Goal: Check status: Check status

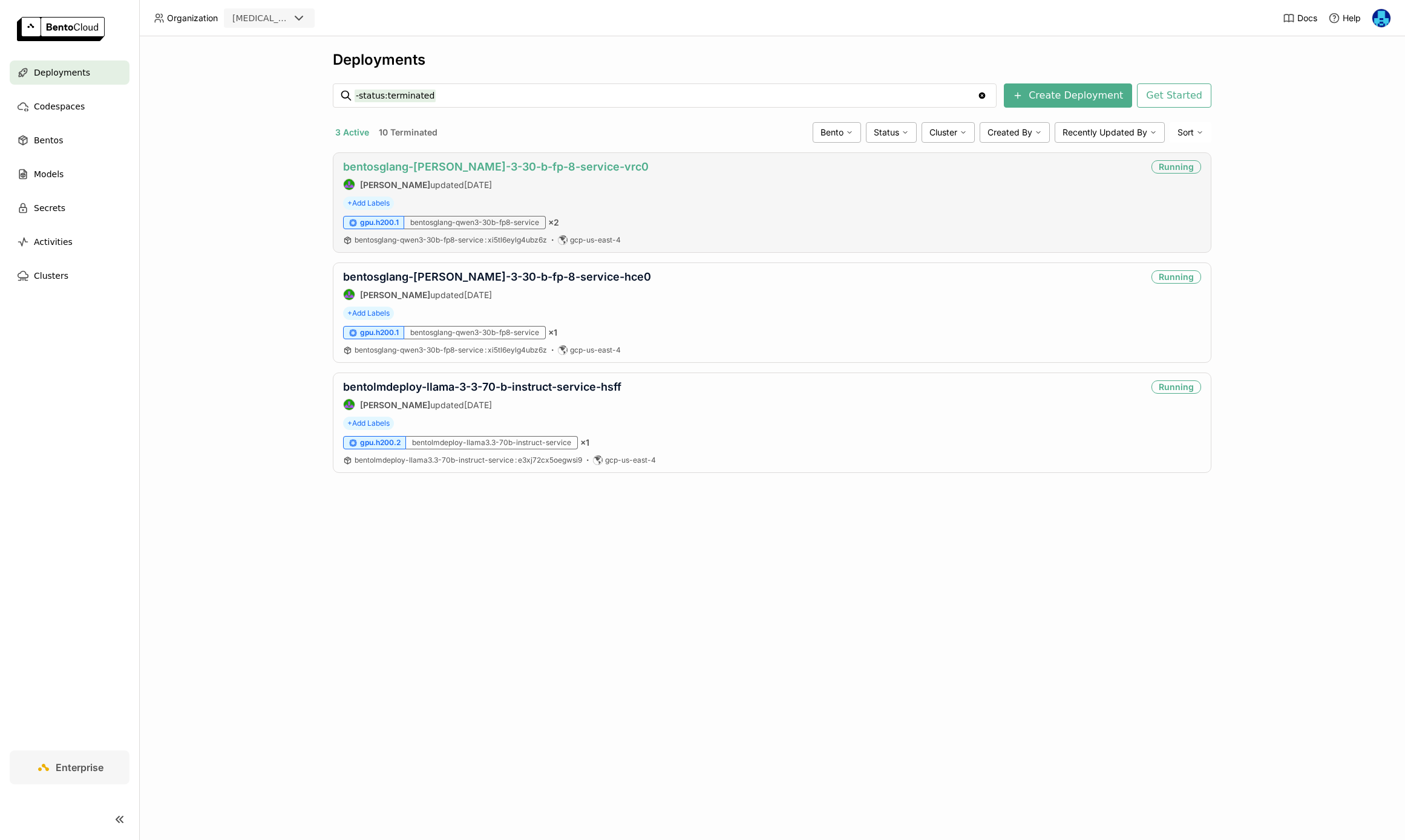
click at [495, 171] on link "bentosglang-[PERSON_NAME]-3-30-b-fp-8-service-vrc0" at bounding box center [495, 166] width 306 height 13
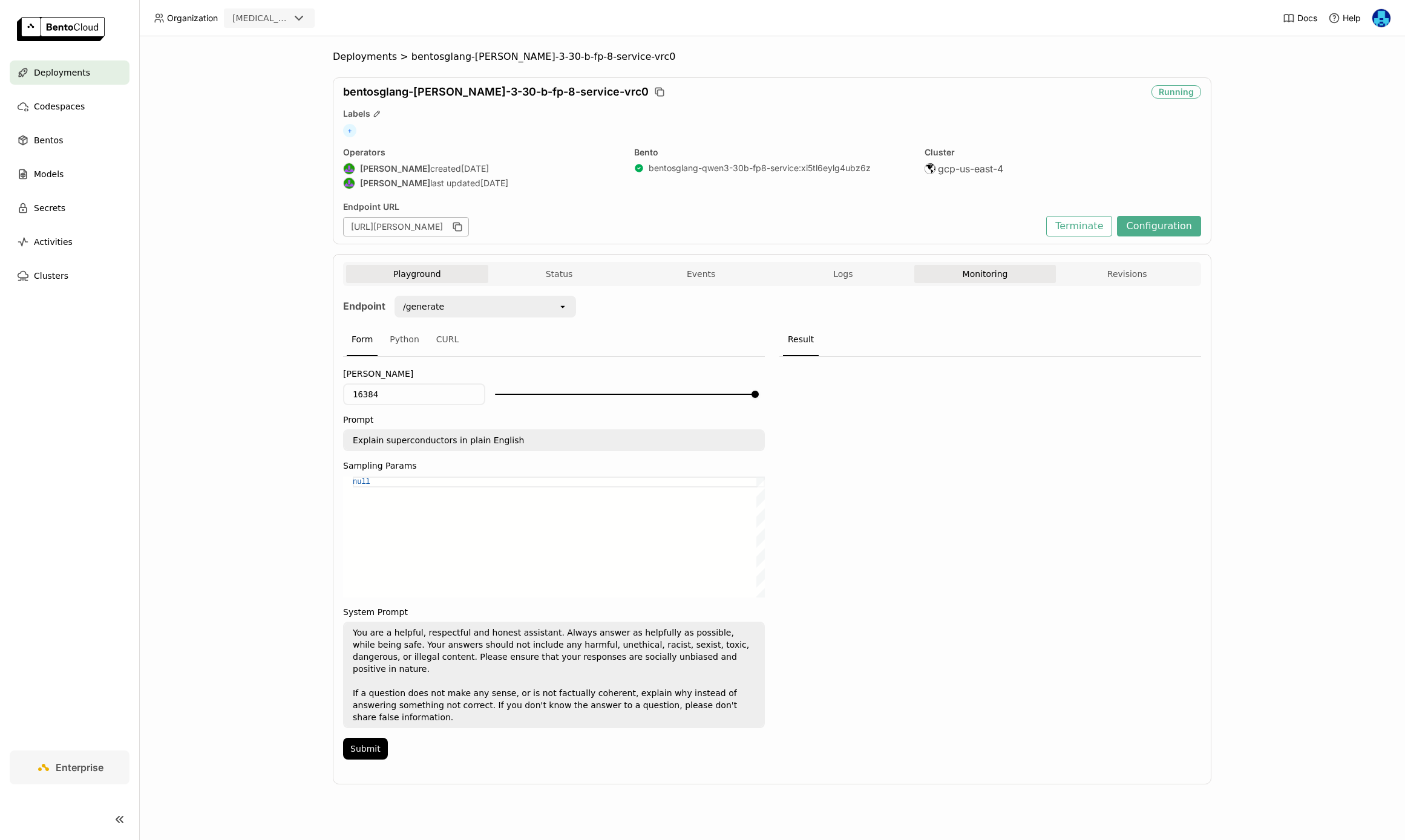
click at [1008, 275] on button "Monitoring" at bounding box center [986, 273] width 143 height 19
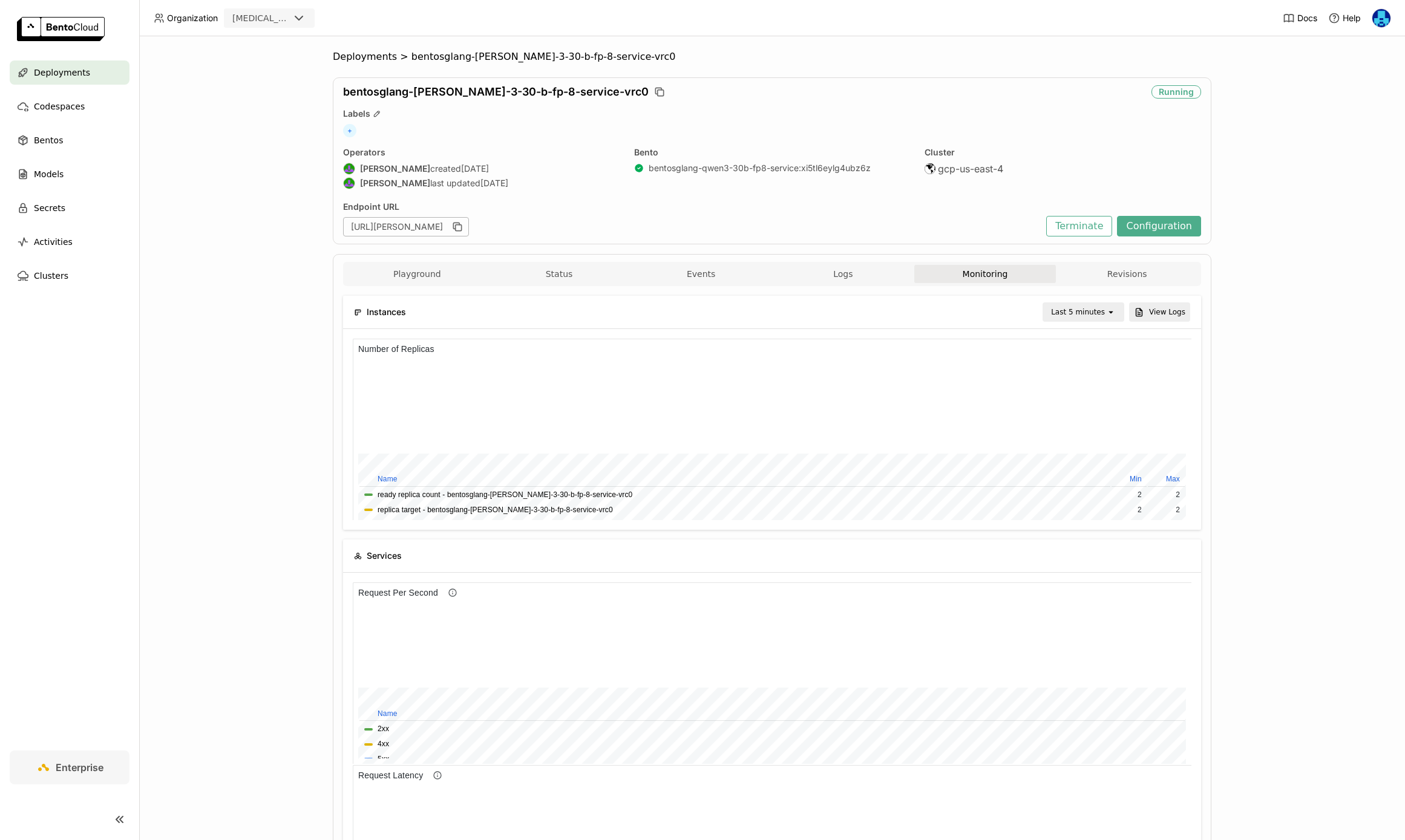
click at [1109, 311] on icon "open" at bounding box center [1111, 313] width 10 height 10
click at [1086, 447] on div "Last 1 day" at bounding box center [1086, 448] width 59 height 12
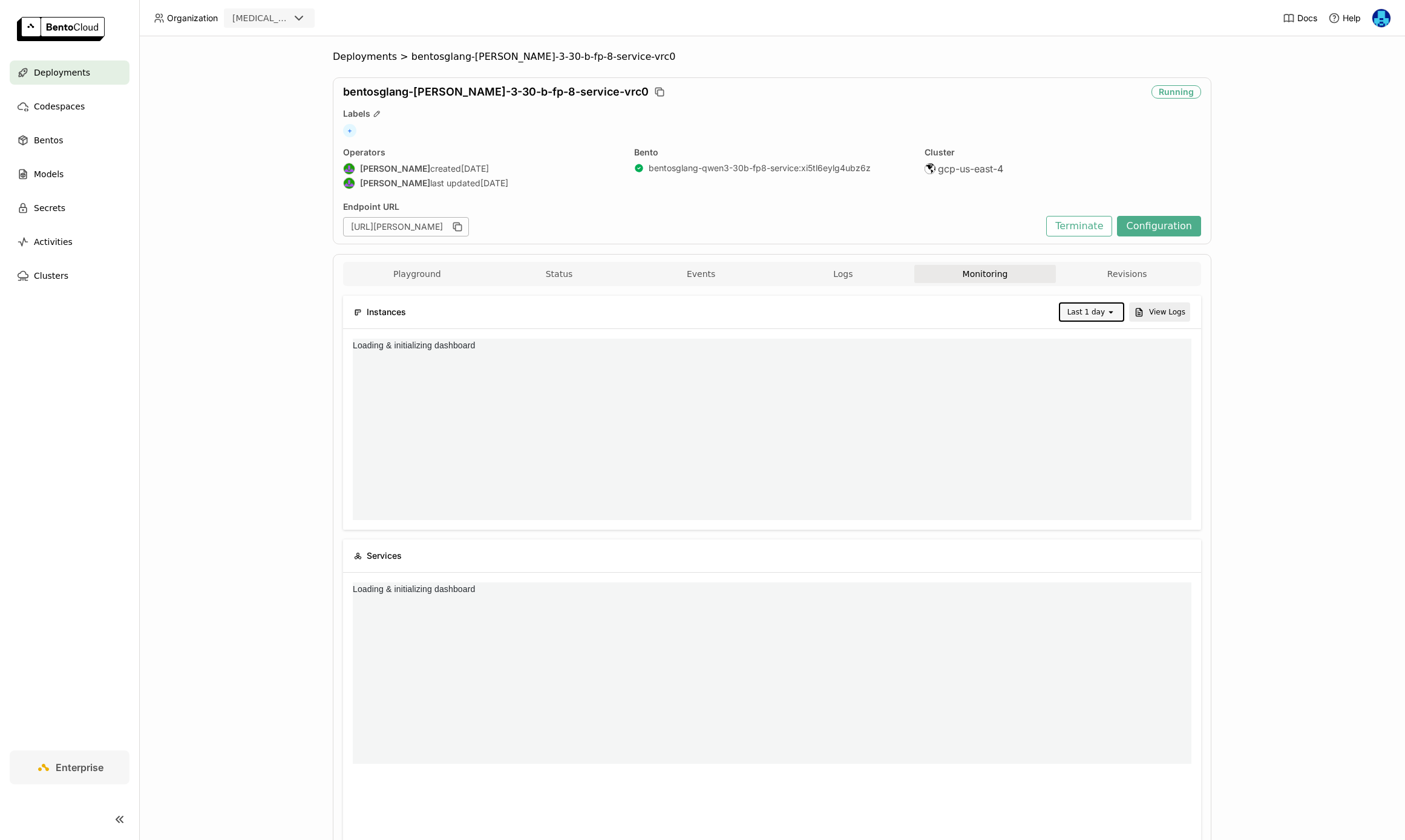
scroll to position [0, 0]
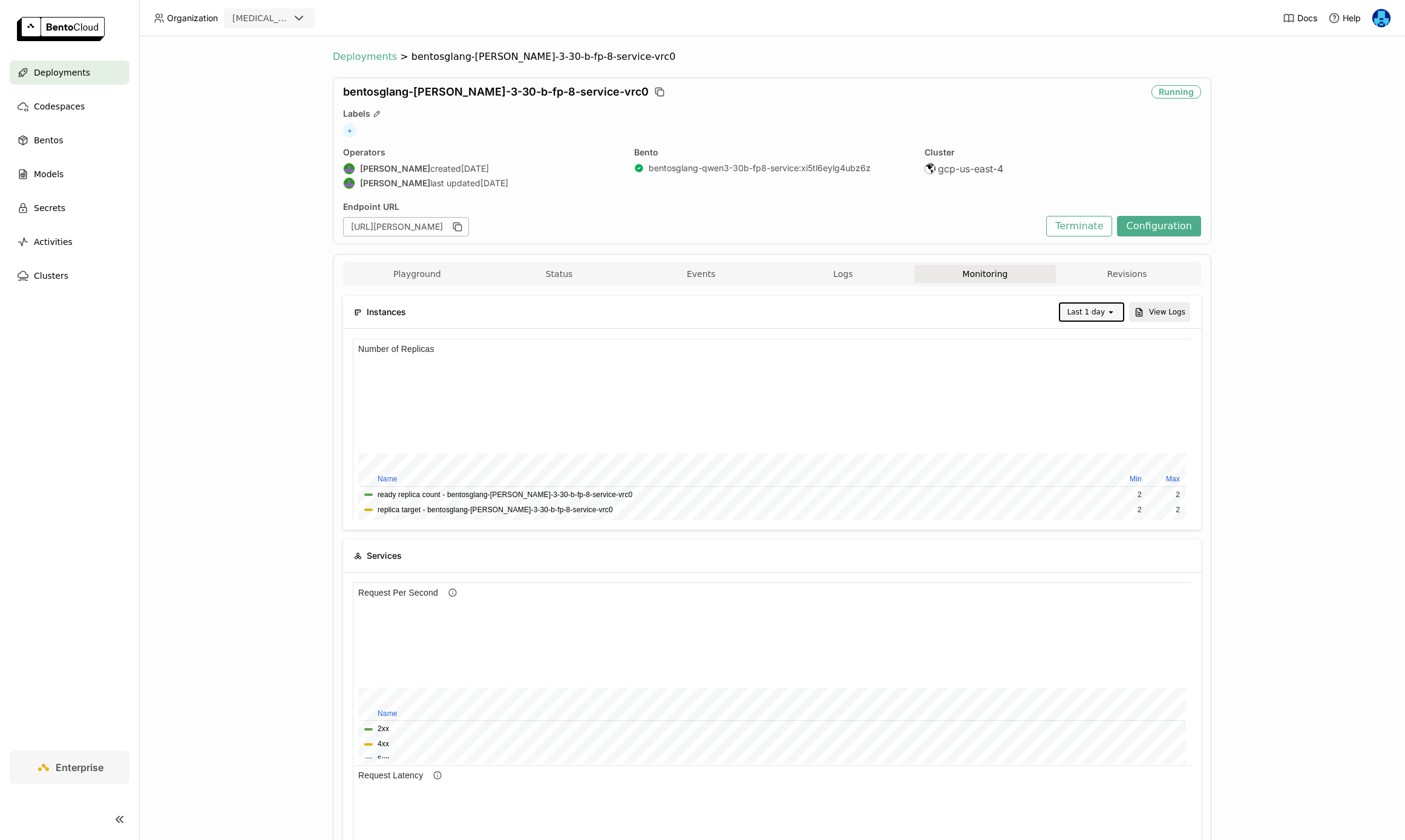
click at [362, 58] on span "Deployments" at bounding box center [365, 57] width 64 height 12
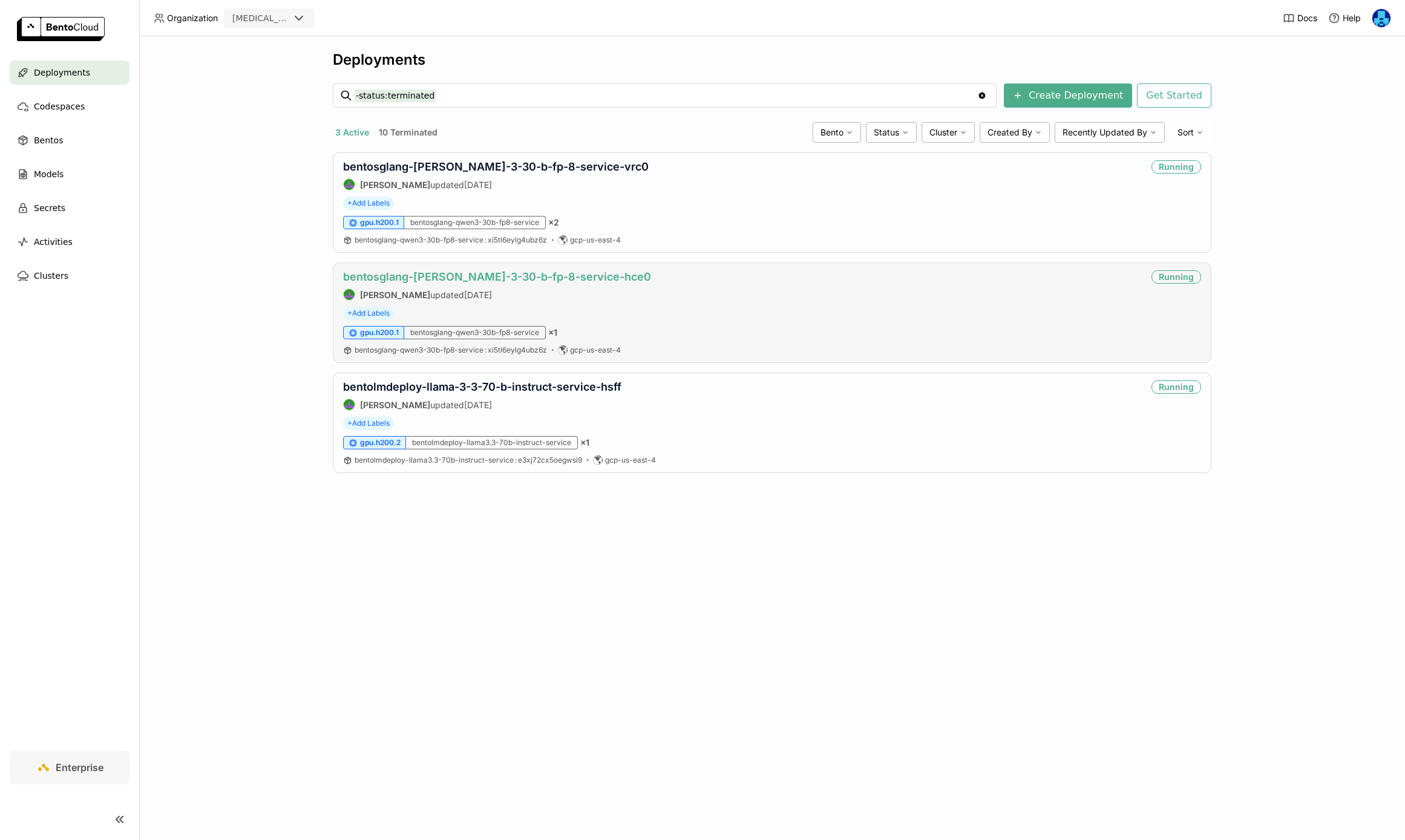
click at [526, 275] on link "bentosglang-[PERSON_NAME]-3-30-b-fp-8-service-hce0" at bounding box center [496, 276] width 308 height 13
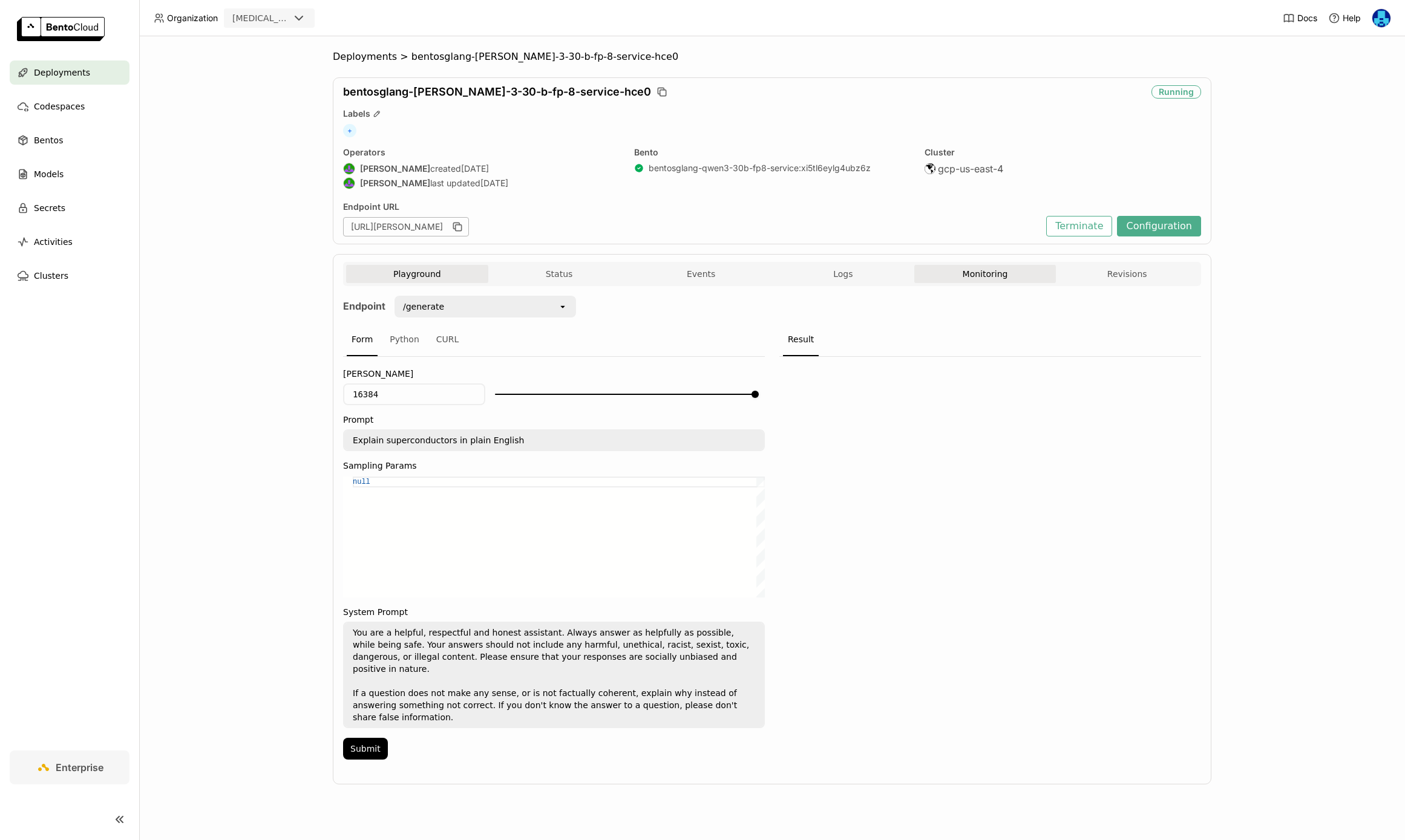
click at [980, 269] on button "Monitoring" at bounding box center [986, 273] width 143 height 19
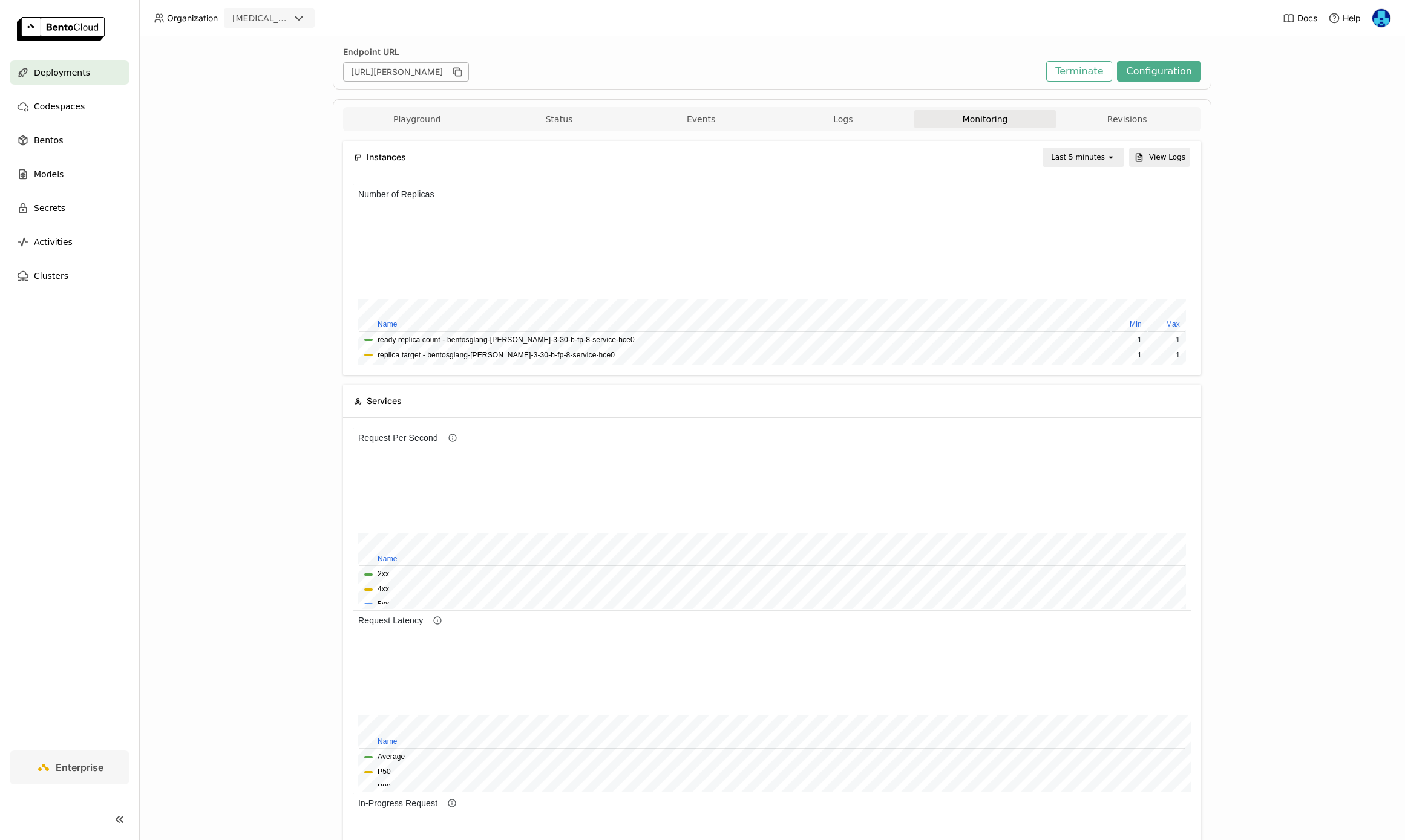
click at [1120, 152] on div "open" at bounding box center [1114, 156] width 17 height 17
click at [1079, 292] on div "Last 1 day" at bounding box center [1086, 294] width 59 height 12
